Goal: Information Seeking & Learning: Check status

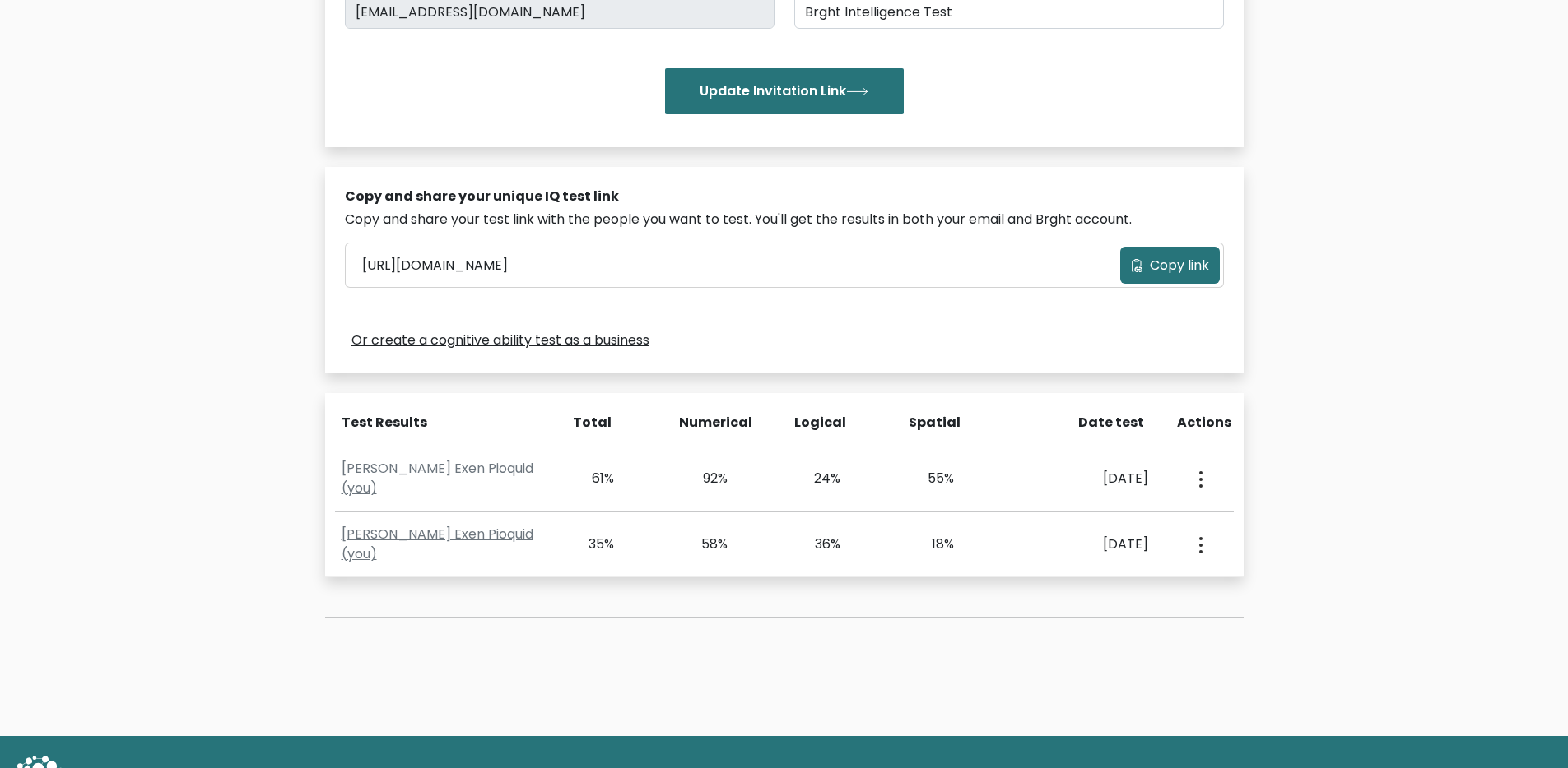
scroll to position [355, 0]
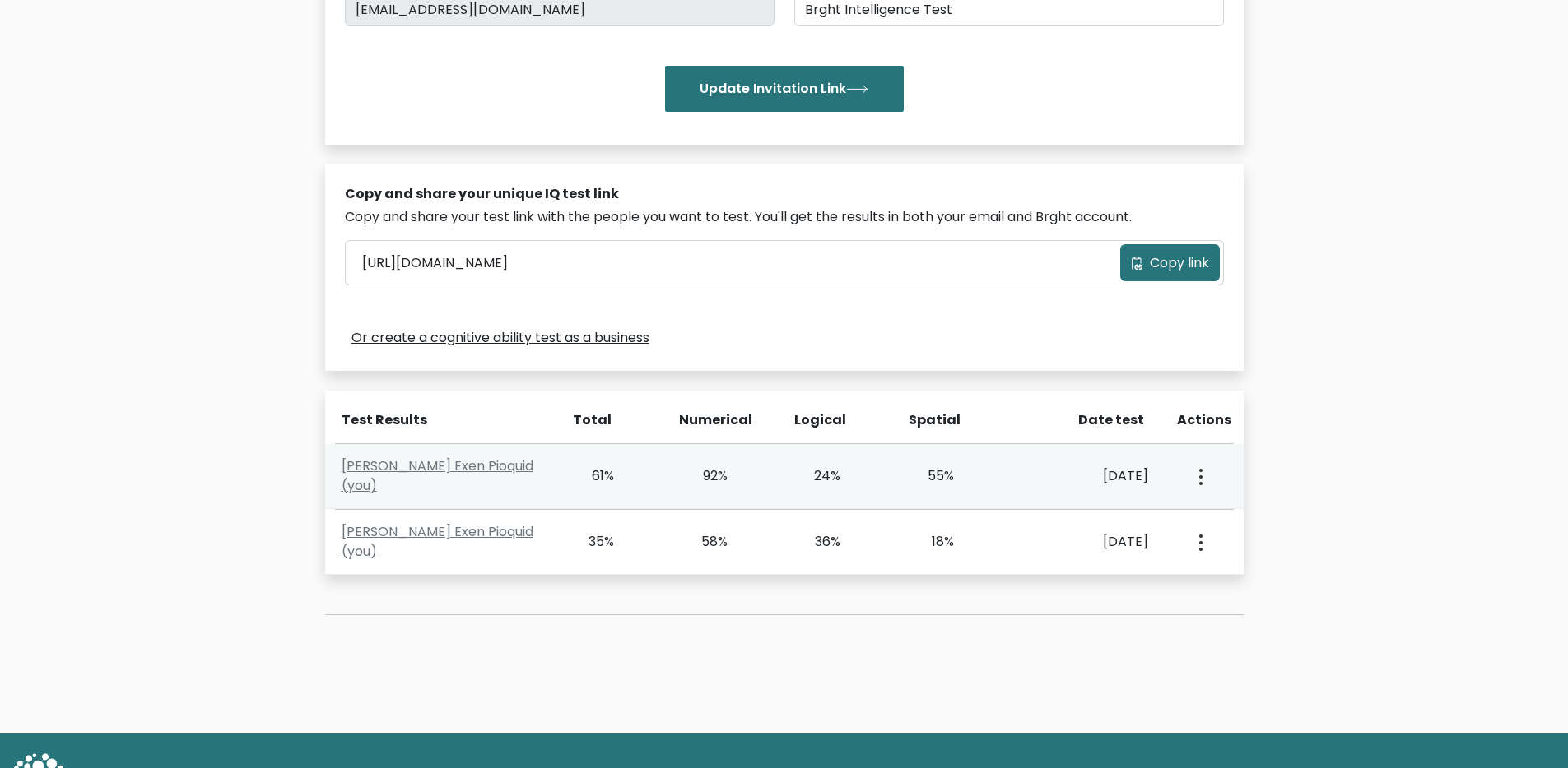
click at [1203, 480] on button "button" at bounding box center [1199, 476] width 13 height 51
click at [1234, 531] on link "View Profile" at bounding box center [1259, 524] width 130 height 26
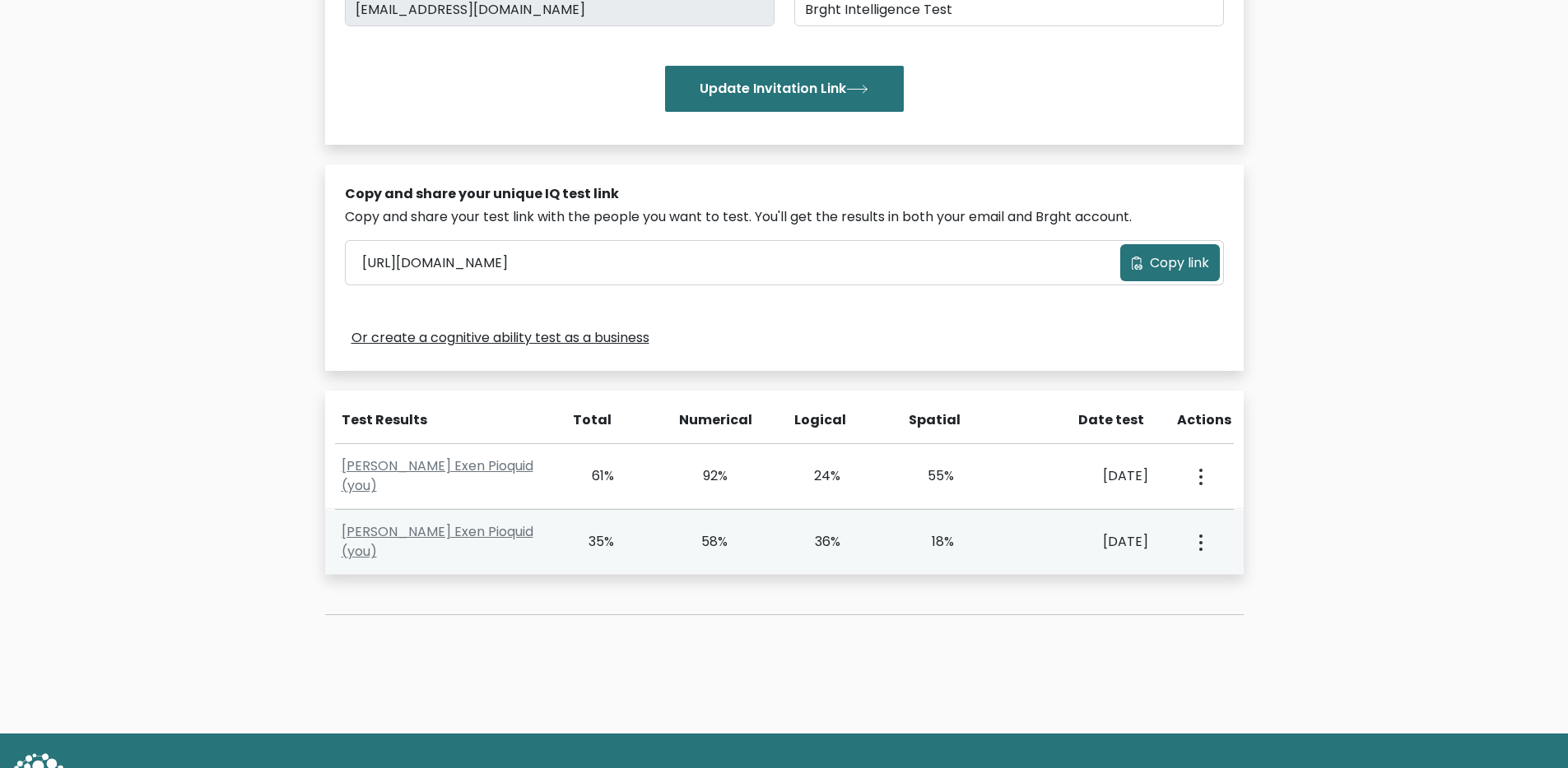
click at [1210, 540] on div "View Profile" at bounding box center [1199, 542] width 56 height 51
click at [1208, 541] on div "View Profile" at bounding box center [1199, 542] width 56 height 51
click at [1200, 544] on icon "button" at bounding box center [1200, 542] width 3 height 17
click at [1230, 587] on link "View Profile" at bounding box center [1259, 590] width 130 height 26
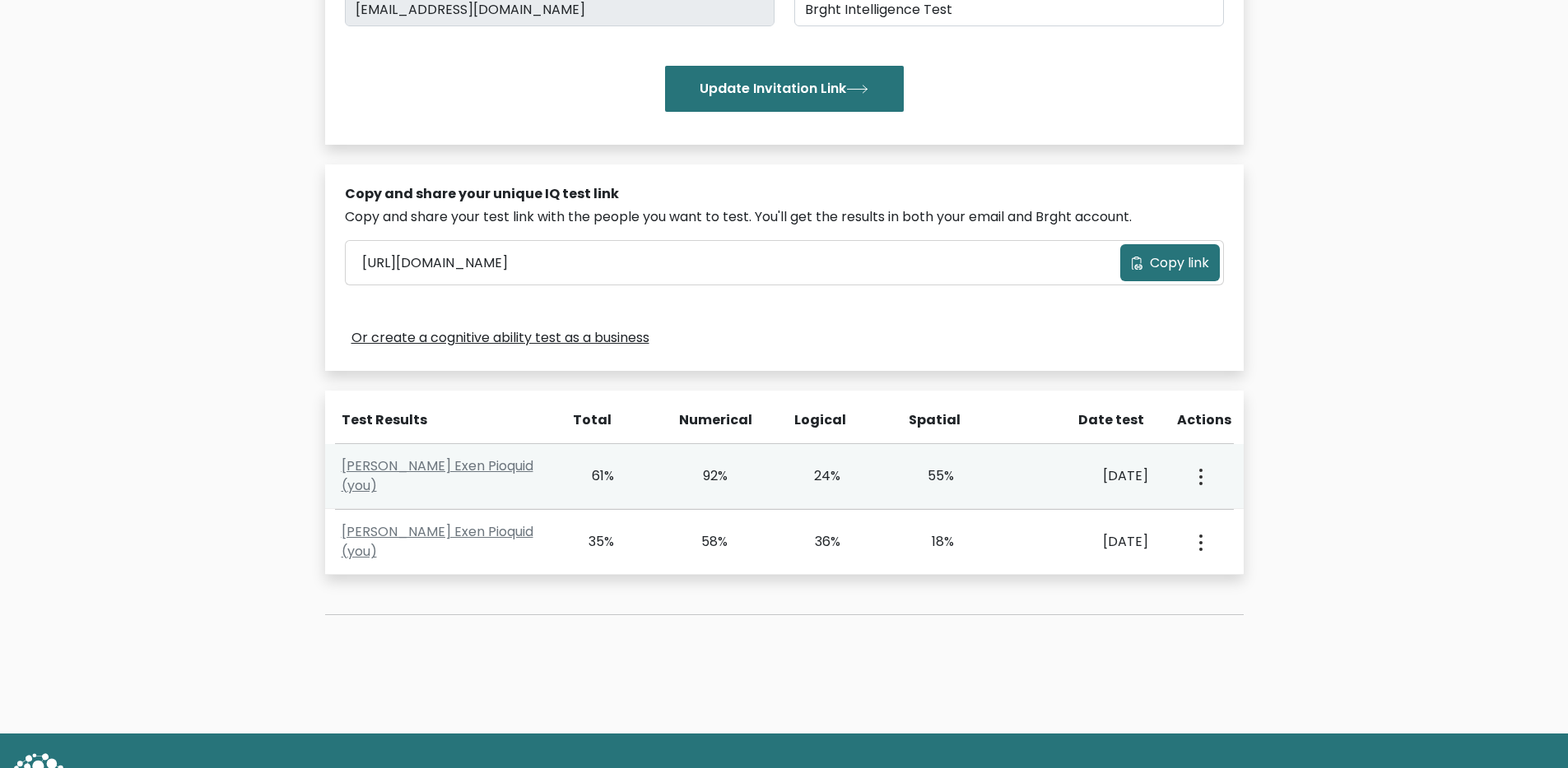
click at [1199, 479] on icon "button" at bounding box center [1200, 477] width 3 height 17
click at [1246, 532] on link "View Profile" at bounding box center [1259, 524] width 130 height 26
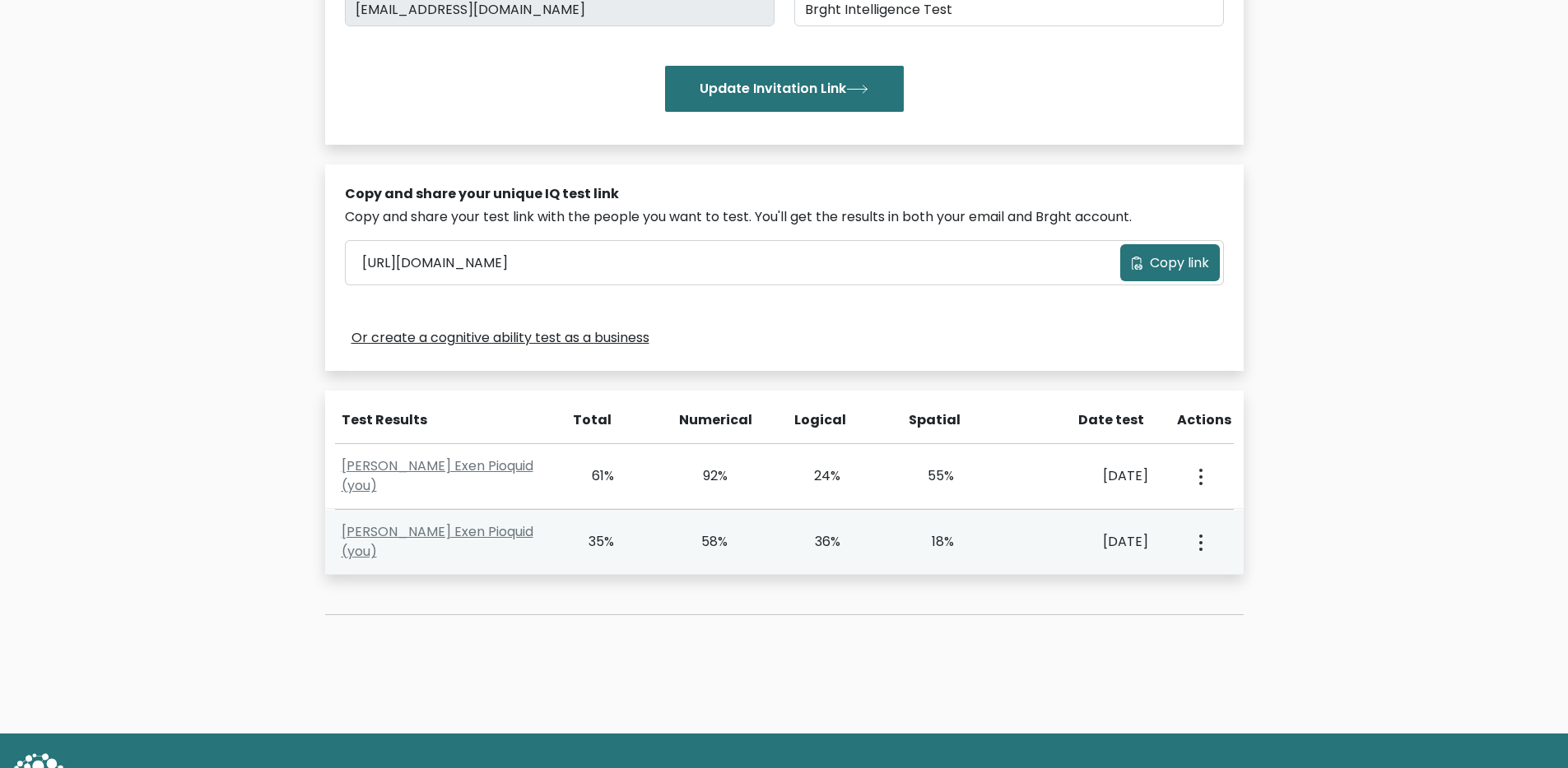
click at [1205, 549] on button "button" at bounding box center [1199, 542] width 13 height 51
click at [1223, 589] on link "View Profile" at bounding box center [1259, 590] width 130 height 26
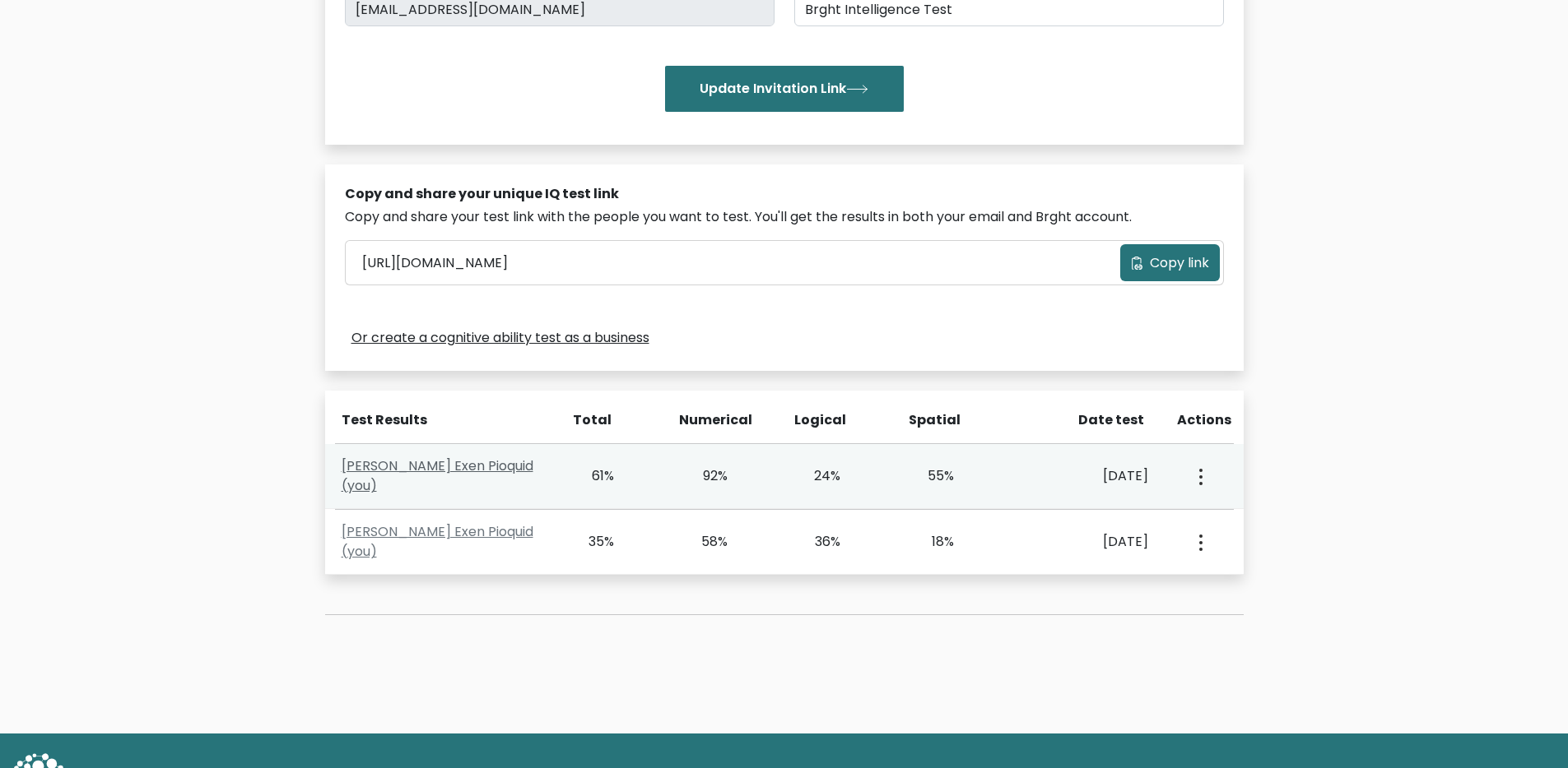
click at [448, 472] on link "Angelico Exen Pioquid (you)" at bounding box center [437, 475] width 192 height 38
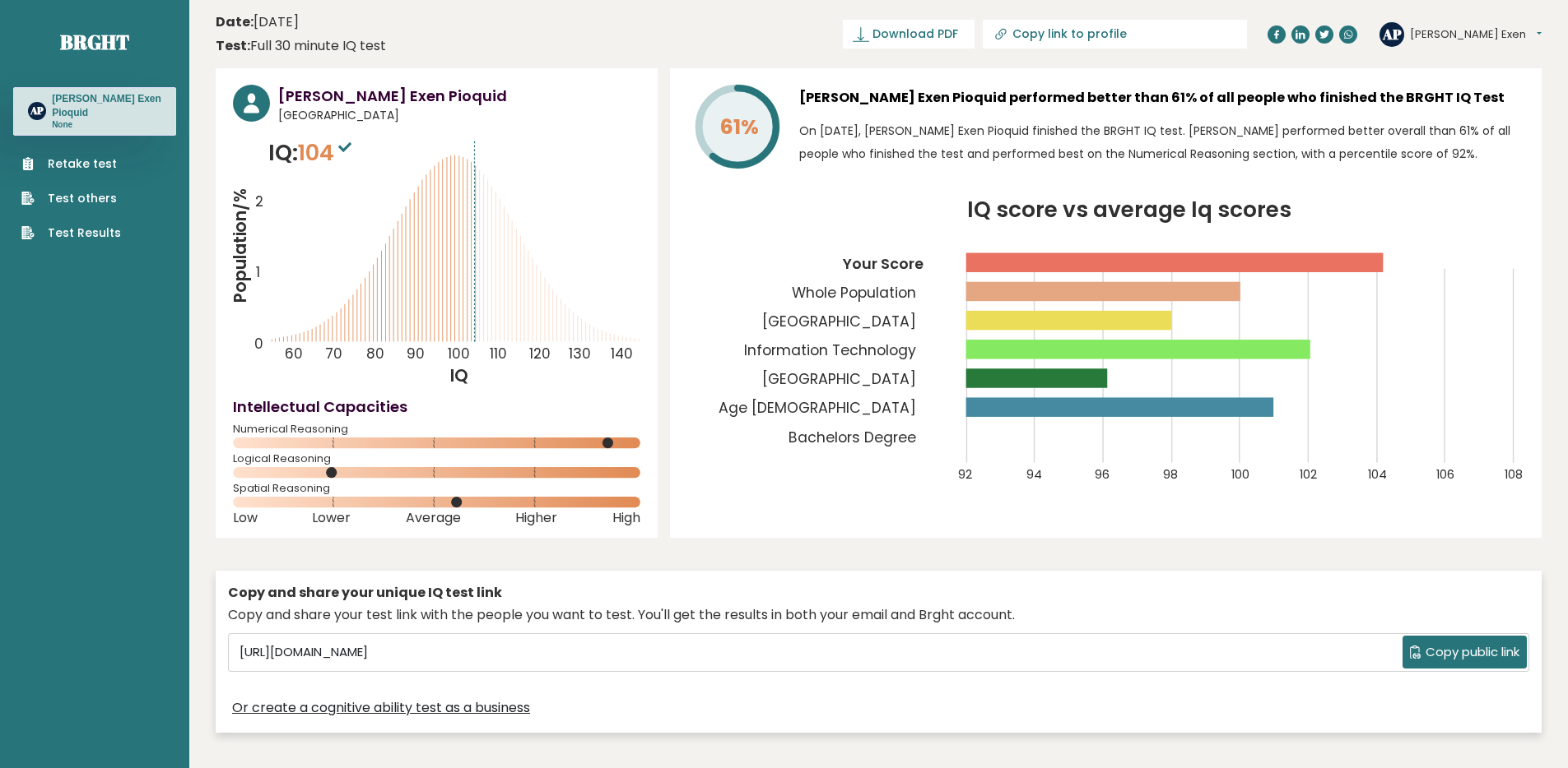
click at [301, 162] on p "IQ: 104" at bounding box center [312, 153] width 87 height 33
click at [112, 224] on link "Test Results" at bounding box center [71, 233] width 100 height 17
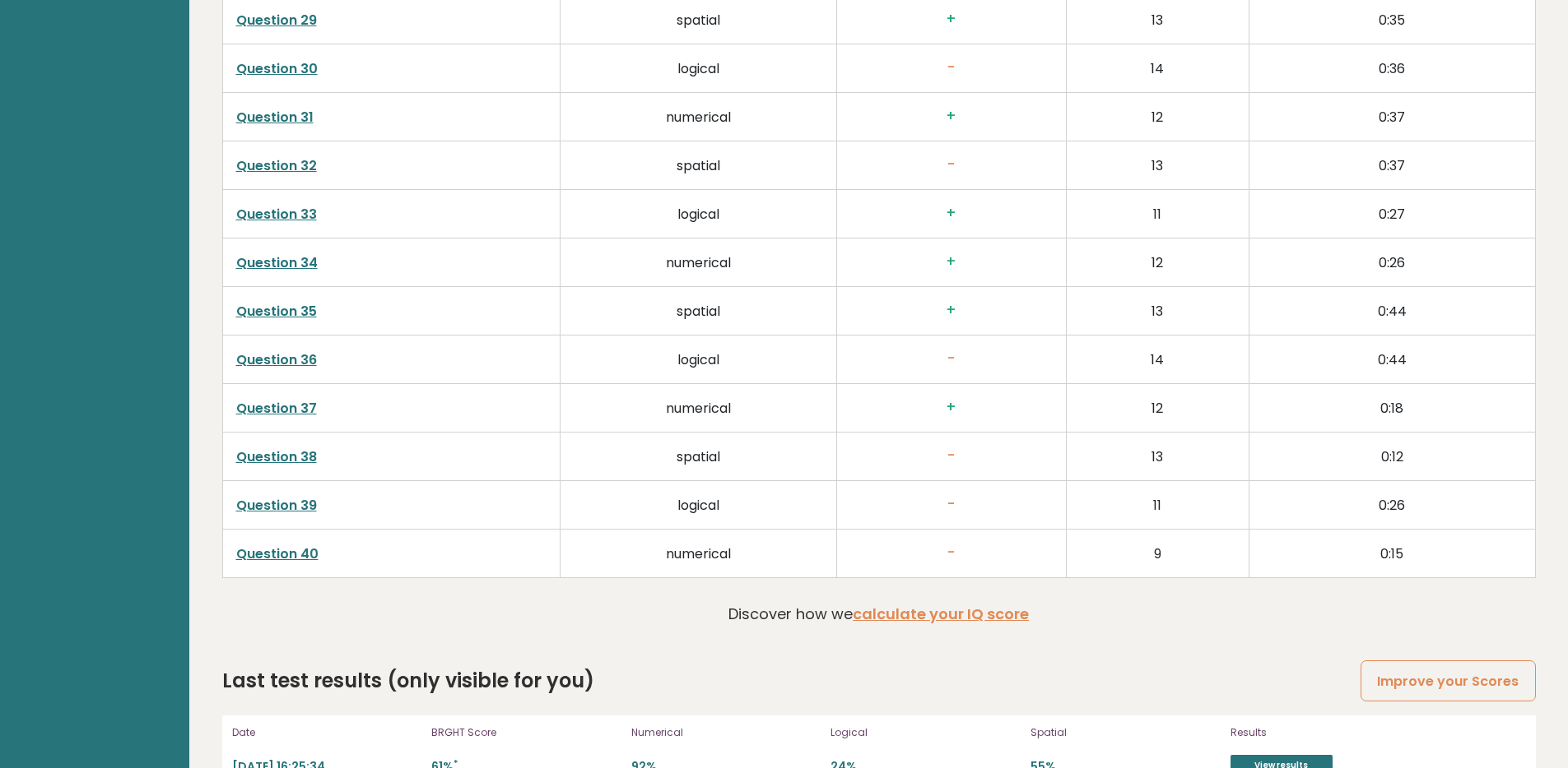
scroll to position [4244, 0]
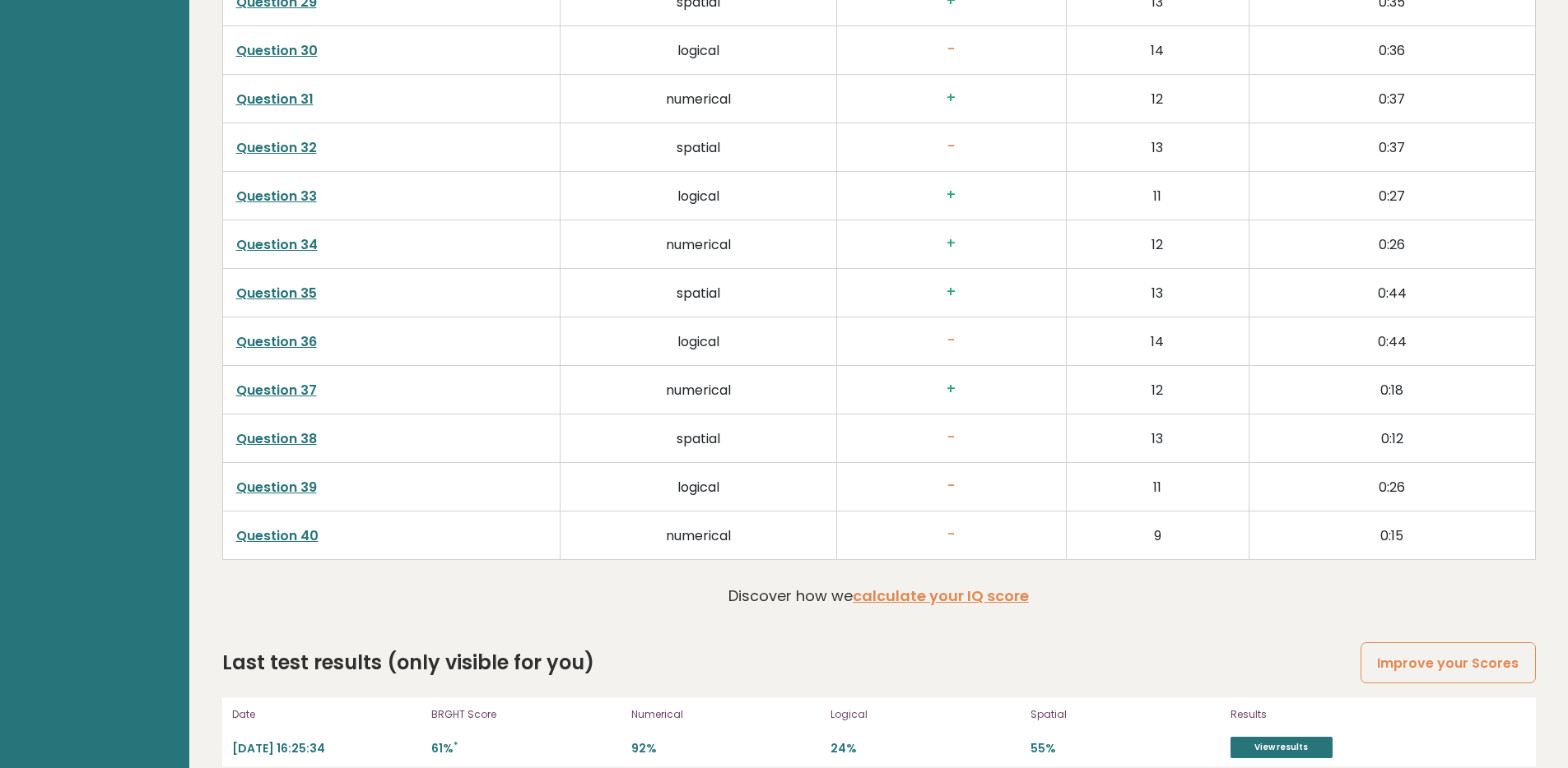
click at [1303, 737] on div "Date 2025-09-14 16:25:34 BRGHT Score 61% * Numerical 92% Logical 24% Spatial 55…" at bounding box center [879, 732] width 1313 height 70
click at [1300, 737] on link "View results" at bounding box center [1280, 747] width 102 height 22
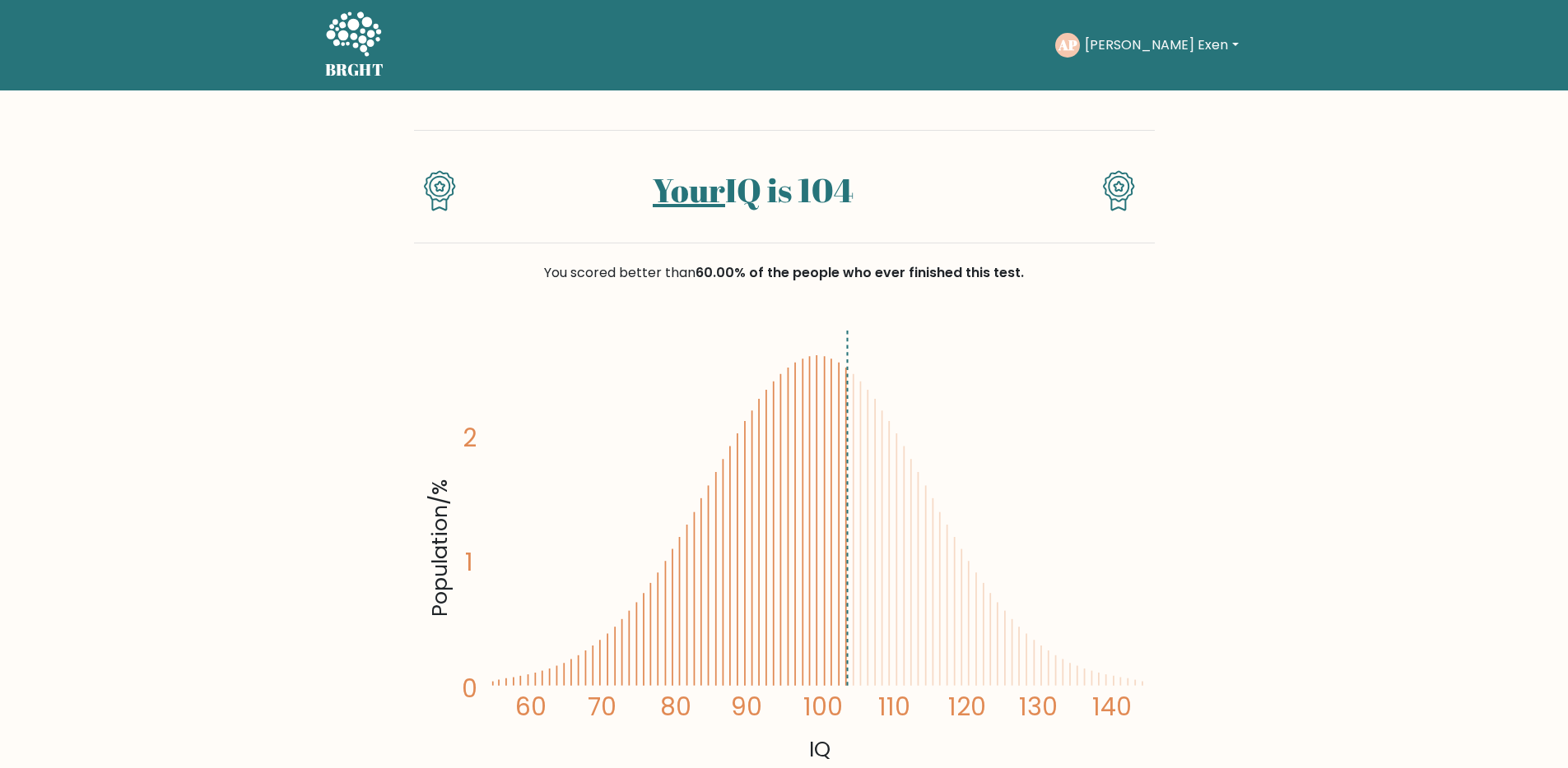
click at [1219, 51] on button "[PERSON_NAME] Exen" at bounding box center [1160, 45] width 163 height 22
click at [1167, 100] on link "Profile" at bounding box center [1121, 106] width 130 height 26
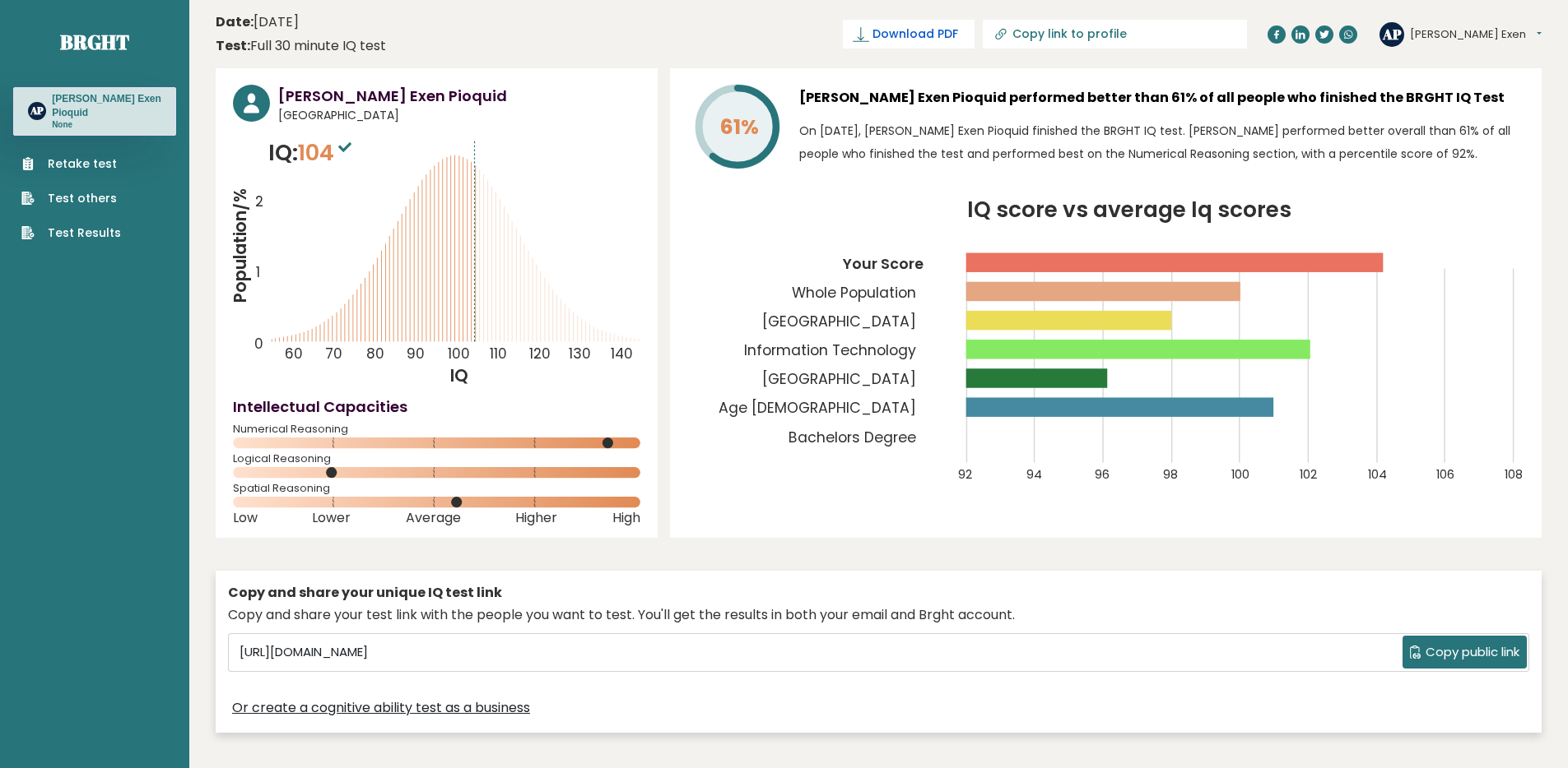
click at [958, 33] on span "Download PDF" at bounding box center [915, 34] width 85 height 17
click at [974, 32] on span "✓ Your PDF is downloaded..." at bounding box center [880, 34] width 187 height 29
click at [1193, 36] on input "Copy link to profile" at bounding box center [1125, 33] width 224 height 13
type input "https://brght.org/profile/angelico-exen-pioquid/?utm_source=share&utm_medium=co…"
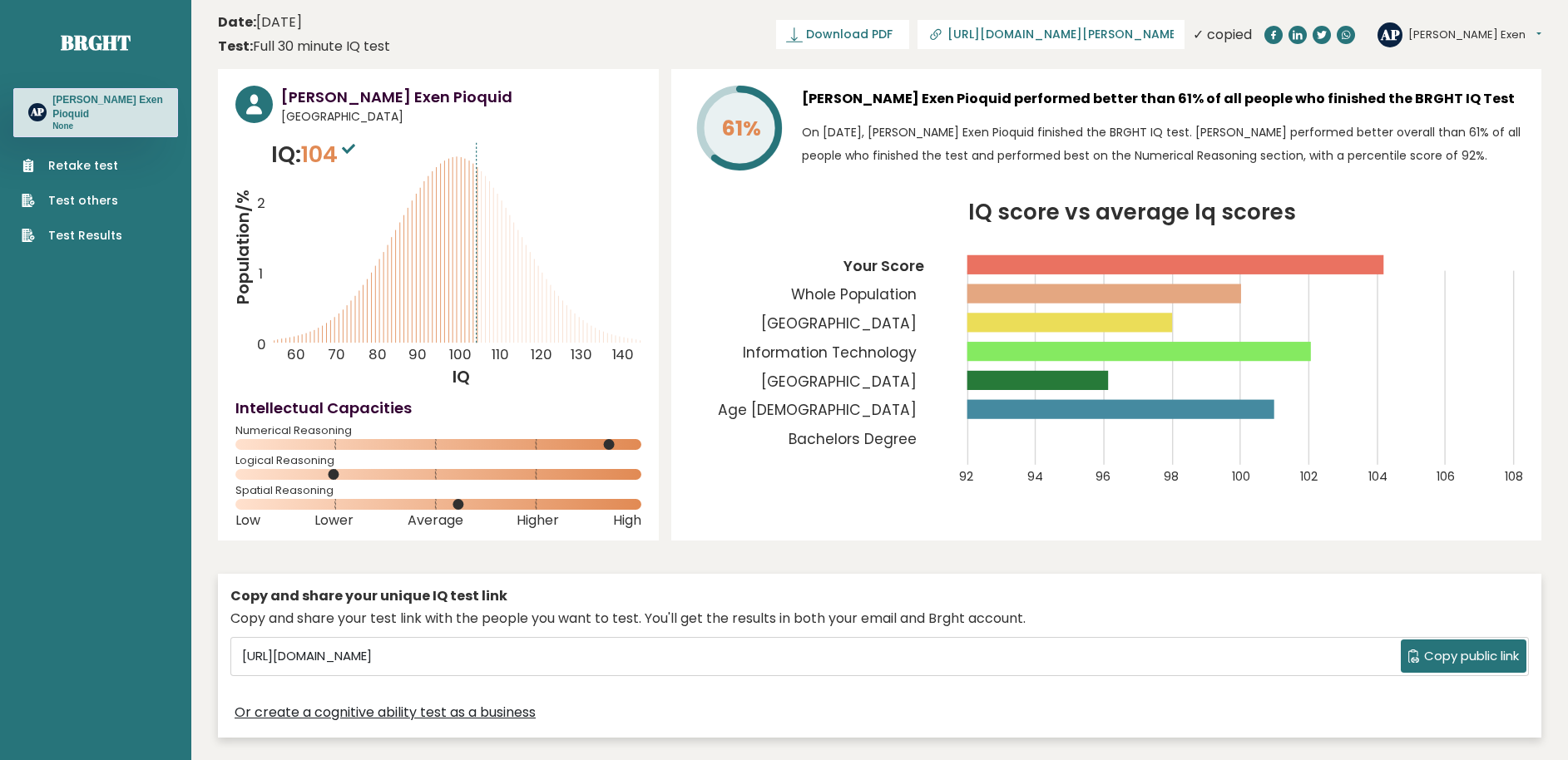
click at [559, 16] on header "Date: September 14, 2025 Test: Full 30 minute IQ test Download PDF Downloading.…" at bounding box center [879, 34] width 1323 height 53
click at [761, 325] on tspan "[GEOGRAPHIC_DATA]" at bounding box center [838, 323] width 155 height 20
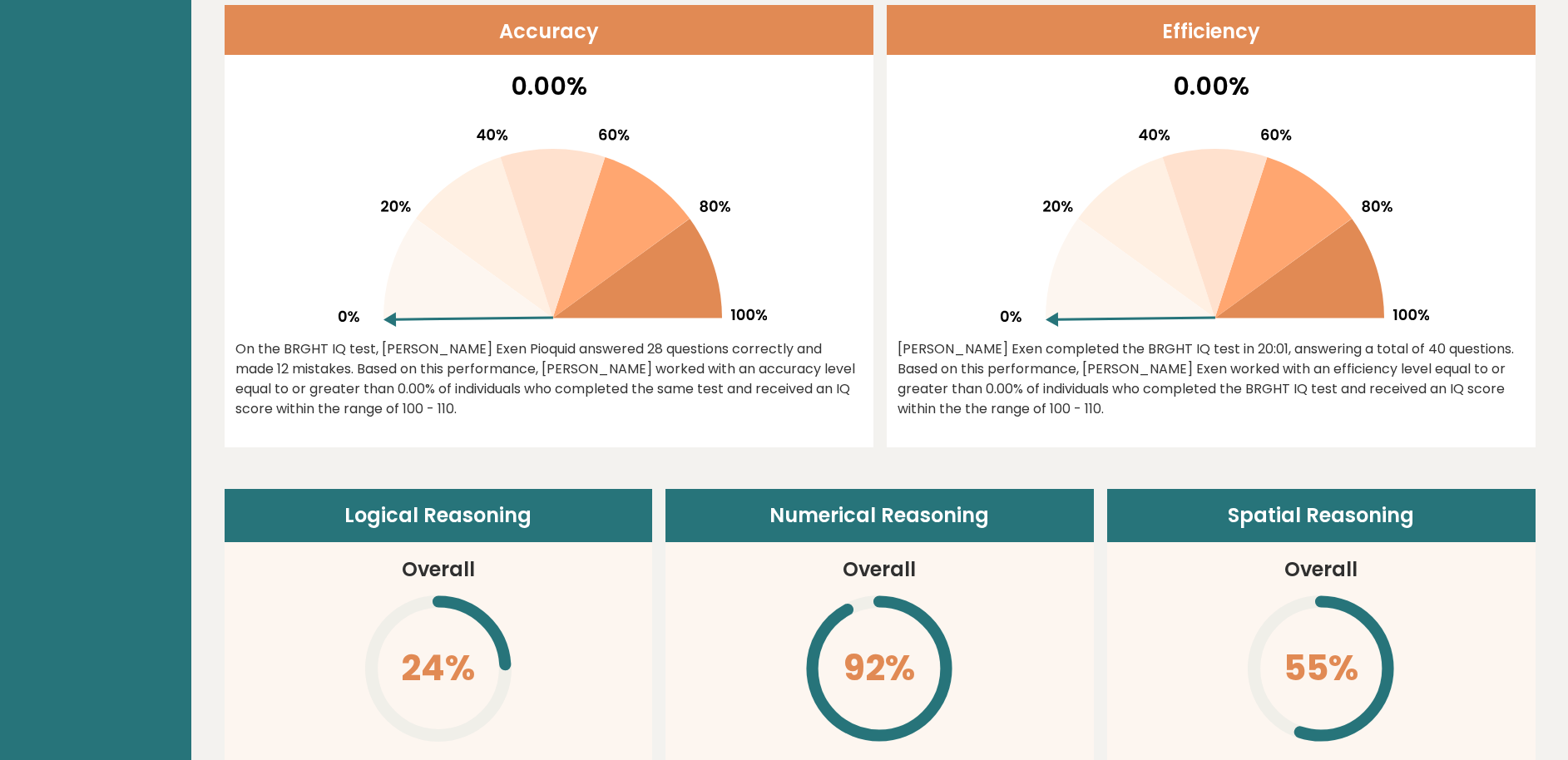
scroll to position [778, 0]
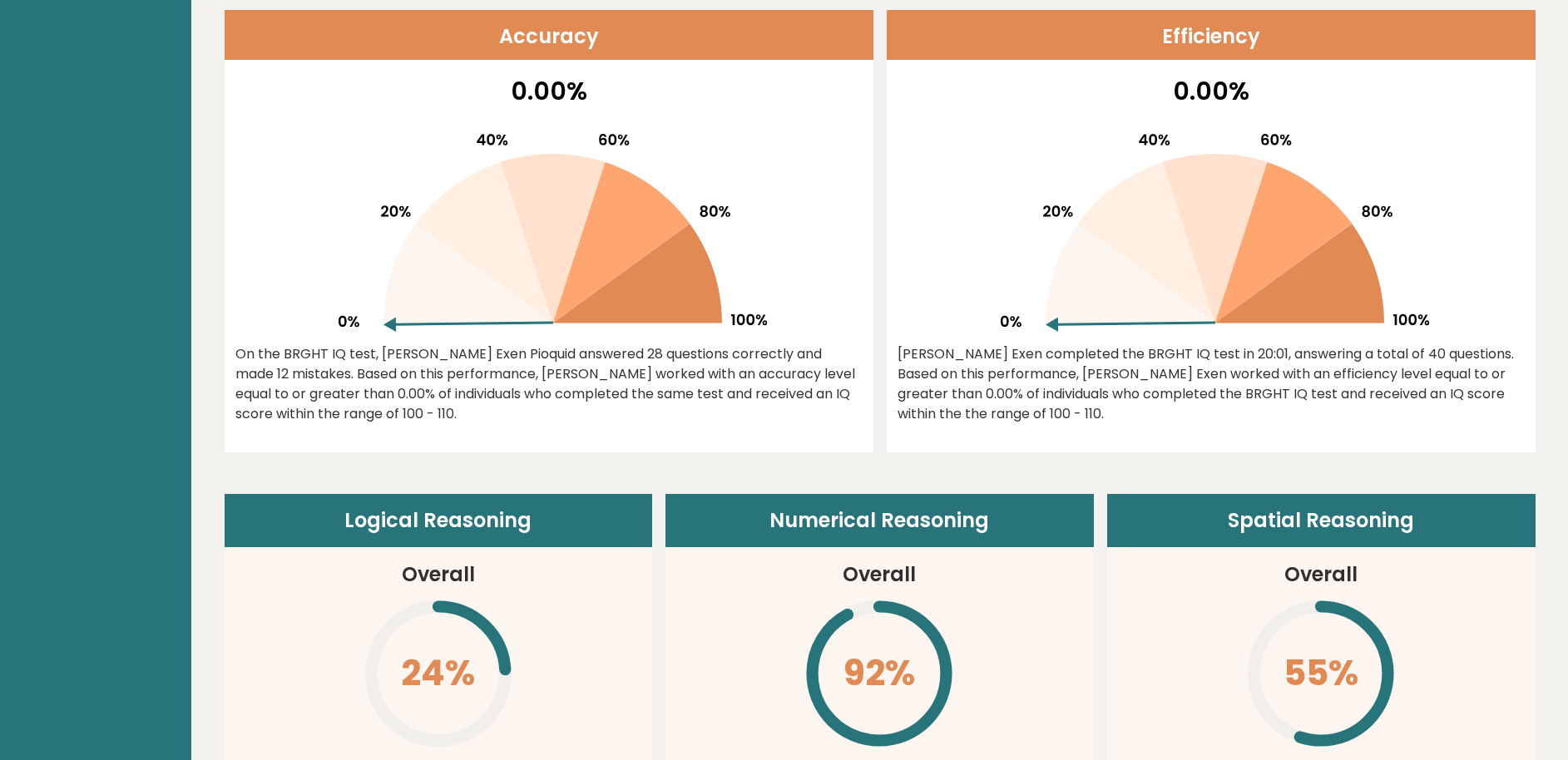
click at [1435, 442] on div "0.00% [PERSON_NAME] Exen completed the BRGHT IQ test in 20:01, answering a tota…" at bounding box center [1210, 262] width 649 height 380
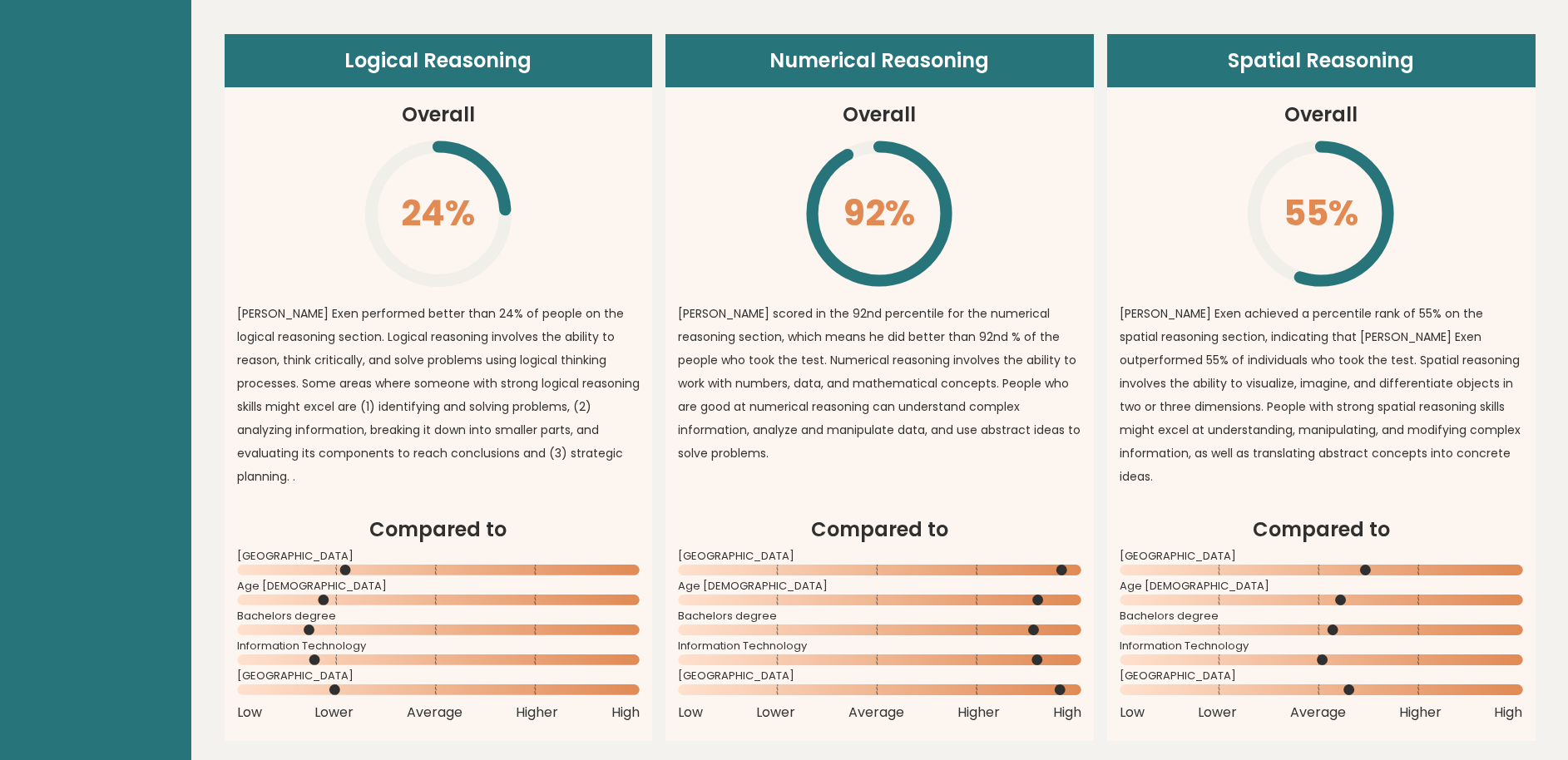
scroll to position [1237, 0]
click at [858, 370] on p "[PERSON_NAME] scored in the 92nd percentile for the numerical reasoning section…" at bounding box center [879, 385] width 403 height 163
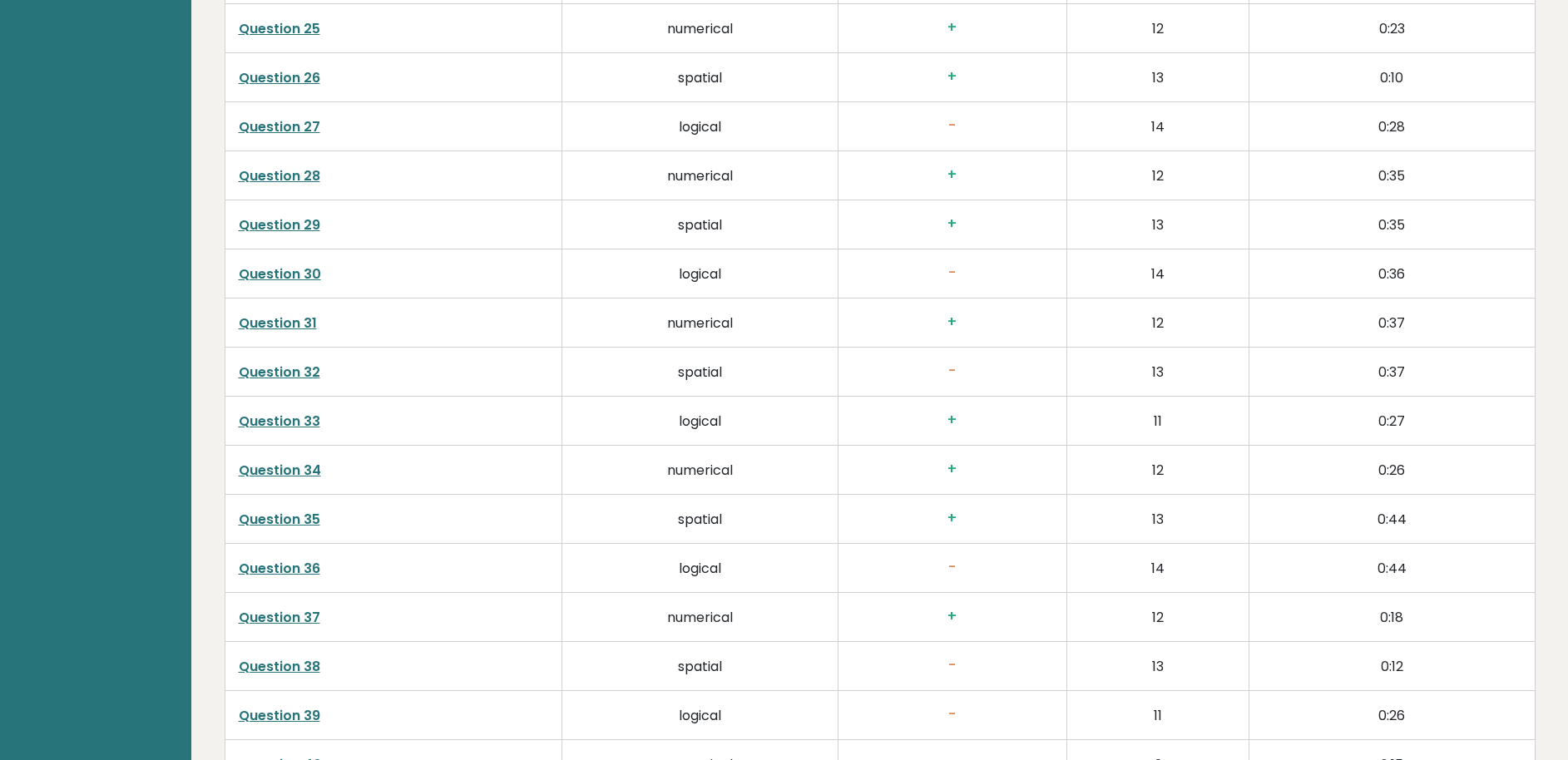
scroll to position [4297, 0]
